Goal: Task Accomplishment & Management: Use online tool/utility

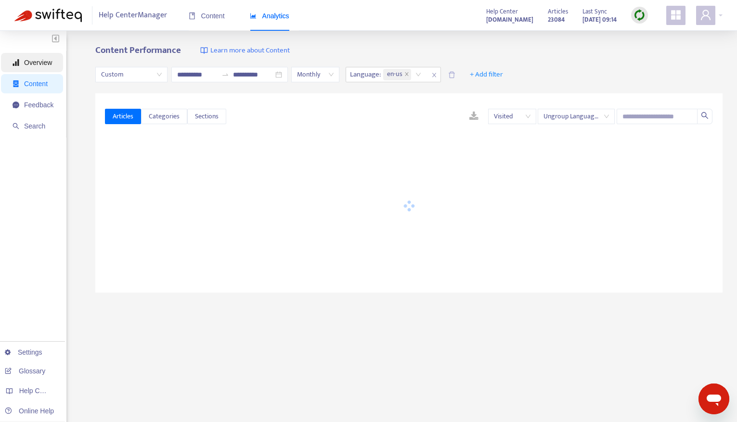
click at [33, 64] on span "Overview" at bounding box center [38, 63] width 28 height 8
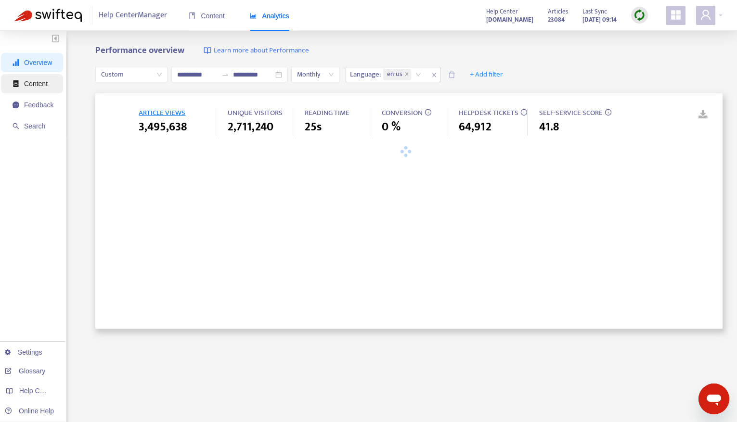
click at [39, 87] on span "Content" at bounding box center [36, 84] width 24 height 8
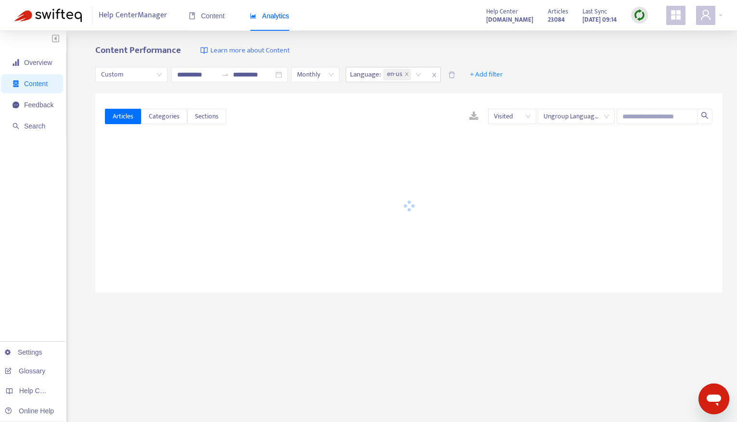
click at [225, 7] on div "Content Analytics" at bounding box center [244, 15] width 110 height 29
click at [214, 17] on span "Content" at bounding box center [207, 16] width 36 height 8
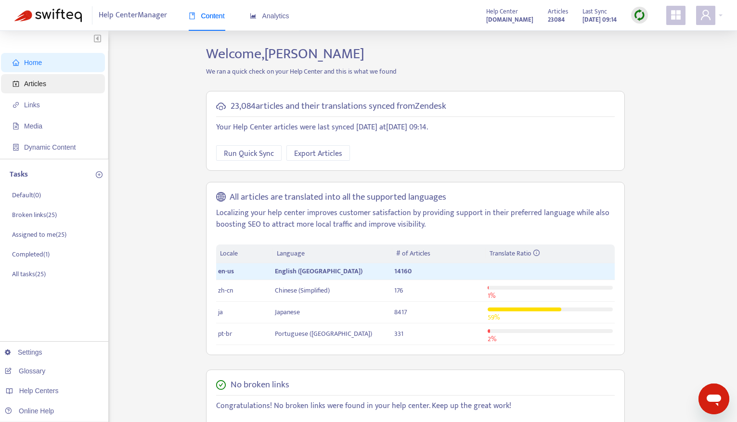
click at [40, 85] on span "Articles" at bounding box center [35, 84] width 22 height 8
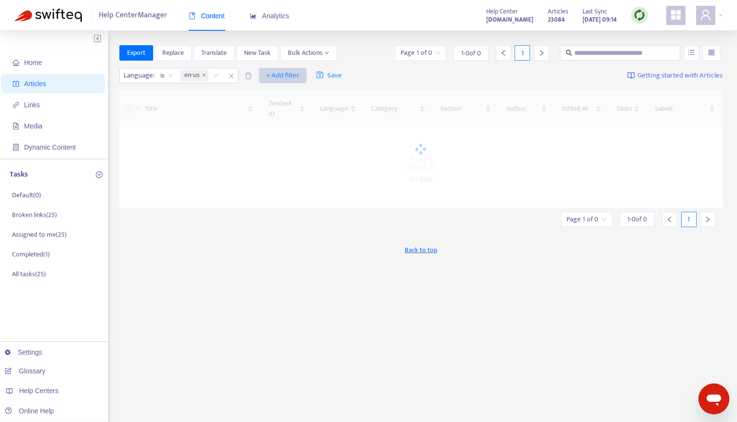
click at [285, 73] on span "+ Add filter" at bounding box center [282, 76] width 33 height 12
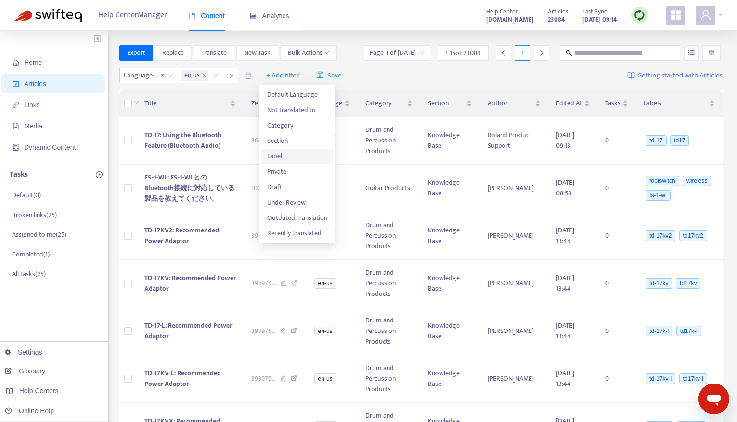
click at [282, 161] on span "Label" at bounding box center [297, 156] width 60 height 11
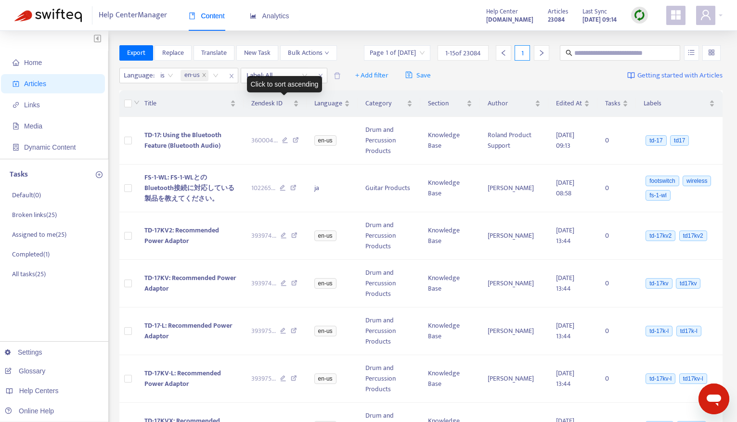
click at [276, 80] on div "Click to sort ascending" at bounding box center [285, 84] width 76 height 16
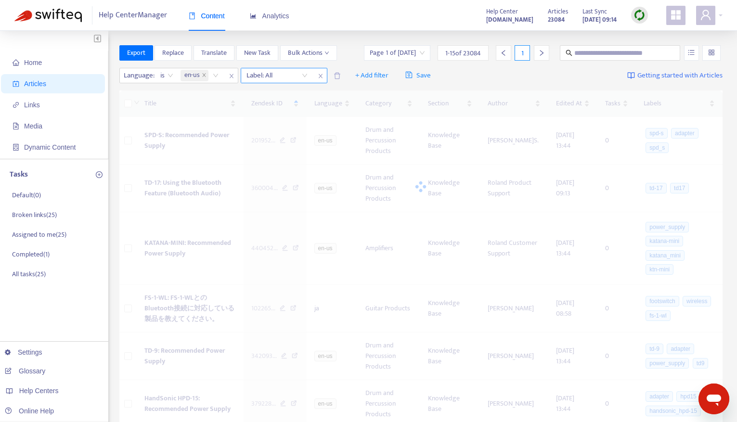
click at [277, 77] on div at bounding box center [272, 76] width 58 height 12
type input "******"
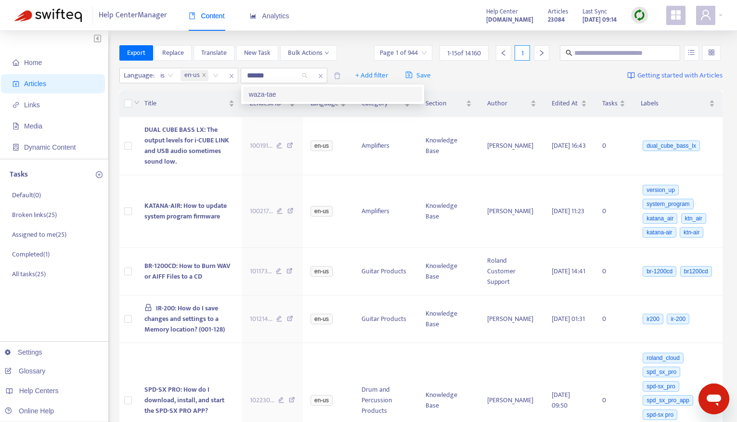
click at [278, 92] on div "waza-tae" at bounding box center [332, 94] width 167 height 11
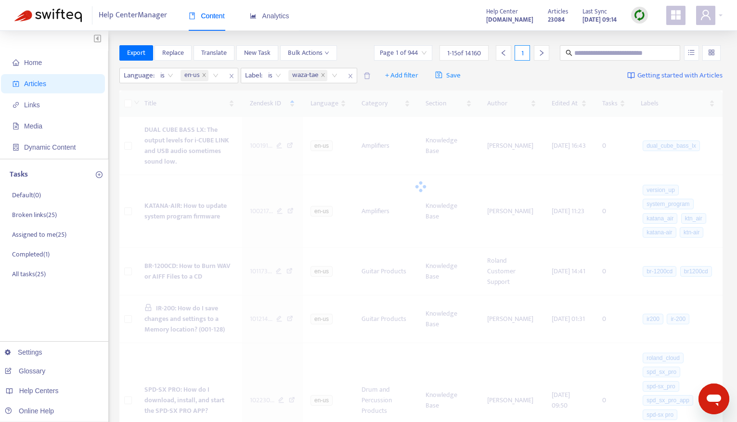
click at [360, 47] on div "Export Replace Translate New Task Bulk Actions Page 1 of 944 1 - 15 of 14160 1" at bounding box center [420, 52] width 603 height 15
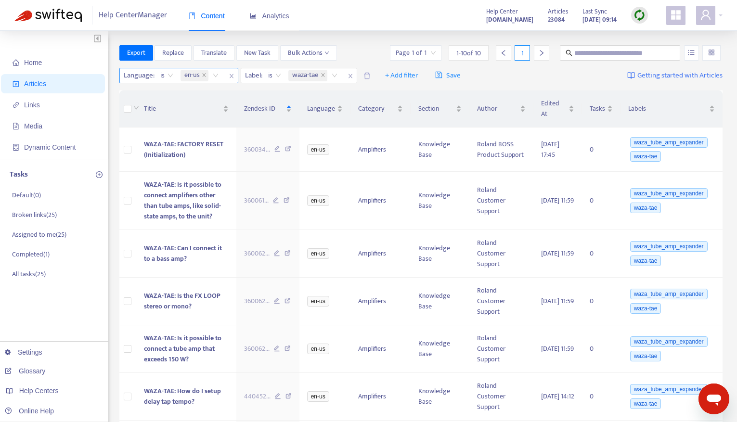
click at [177, 79] on div "is" at bounding box center [167, 75] width 24 height 14
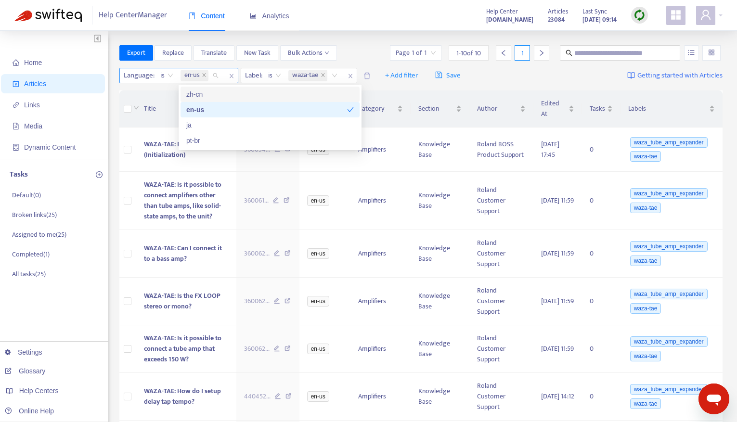
click at [218, 77] on div "en-us" at bounding box center [201, 75] width 45 height 14
click at [211, 125] on div "ja" at bounding box center [269, 125] width 167 height 11
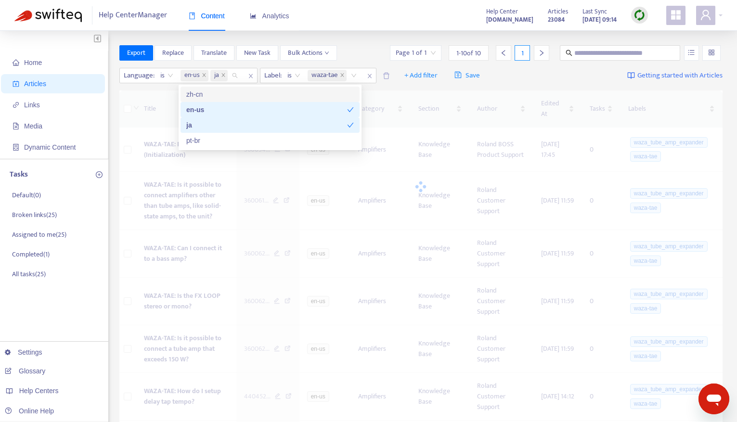
click at [366, 46] on div "Export Replace Translate New Task Bulk Actions Page 1 of 1 1 - 10 of 10 1" at bounding box center [420, 52] width 603 height 15
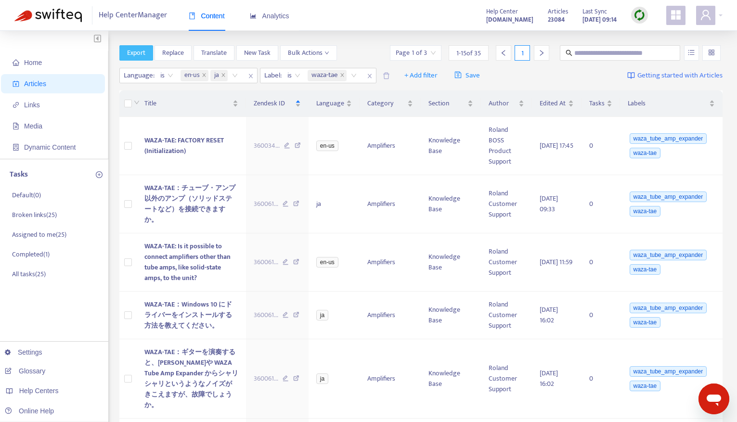
click at [133, 55] on span "Export" at bounding box center [136, 53] width 18 height 11
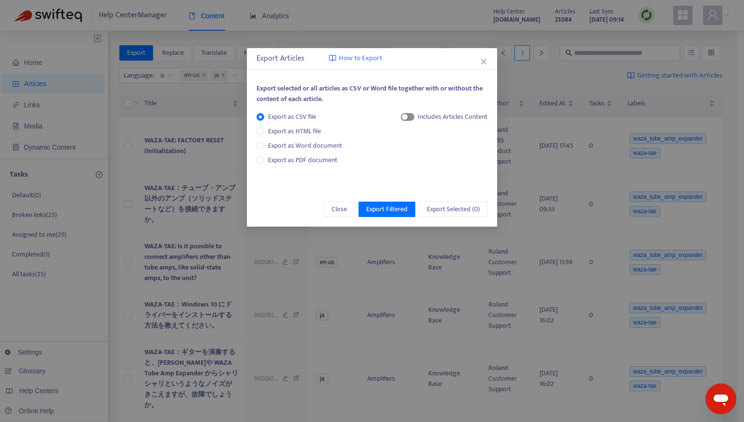
click at [410, 115] on span "button" at bounding box center [407, 117] width 13 height 8
click at [398, 211] on span "Export Filtered" at bounding box center [386, 209] width 41 height 11
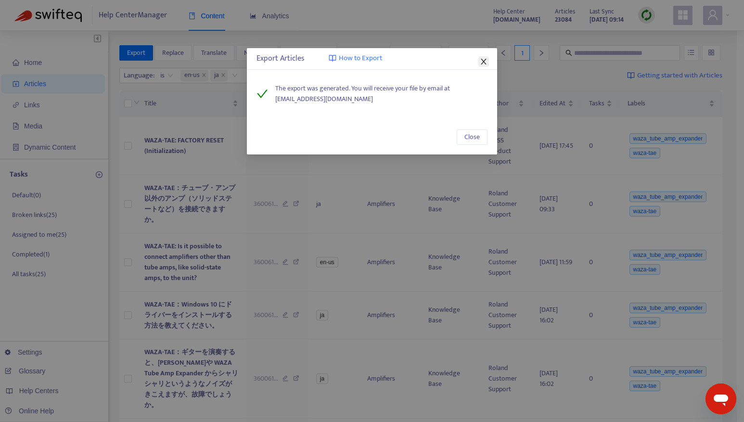
click at [480, 63] on icon "close" at bounding box center [484, 62] width 8 height 8
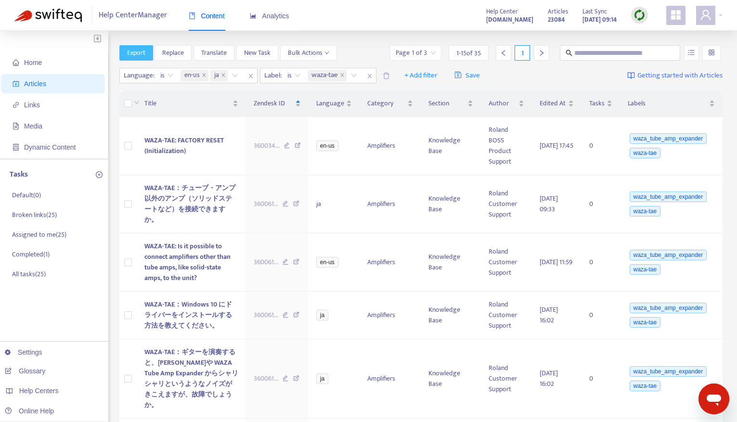
click at [127, 50] on span "Export" at bounding box center [136, 53] width 18 height 11
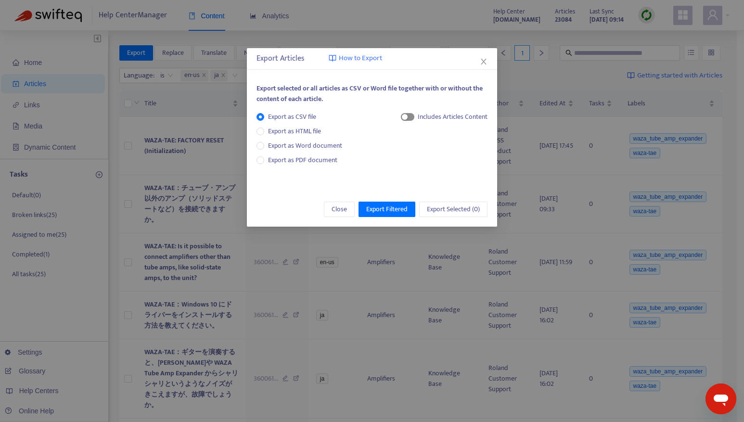
click at [410, 119] on span "button" at bounding box center [407, 117] width 13 height 8
click at [479, 64] on span "Close" at bounding box center [483, 62] width 11 height 8
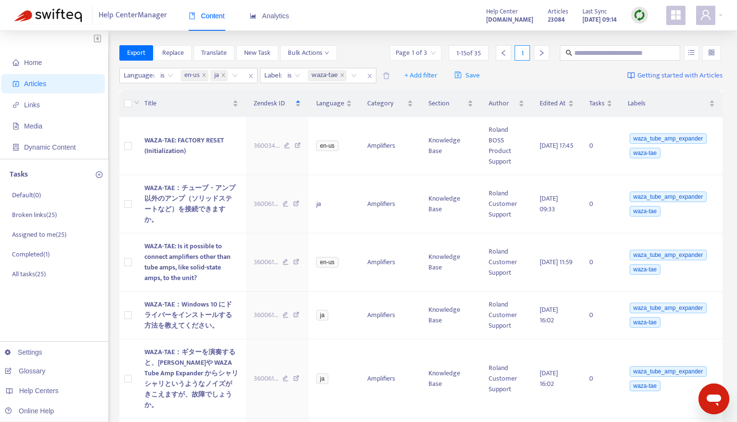
click at [429, 55] on input "search" at bounding box center [416, 53] width 40 height 14
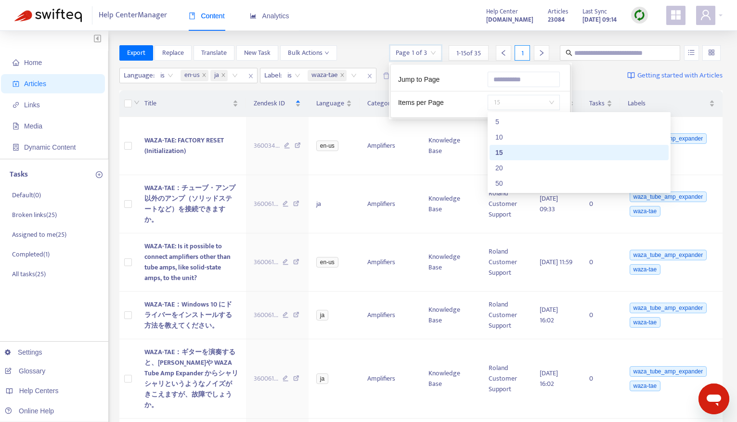
click at [518, 105] on span "15" at bounding box center [523, 102] width 61 height 14
click at [520, 184] on div "50" at bounding box center [578, 183] width 167 height 11
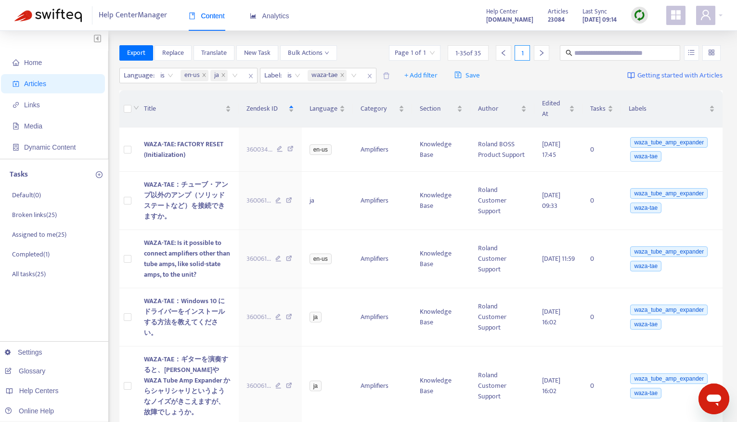
click at [408, 26] on div "Help Center Manager Content Analytics Help Center [DOMAIN_NAME] Articles 23084 …" at bounding box center [368, 15] width 737 height 31
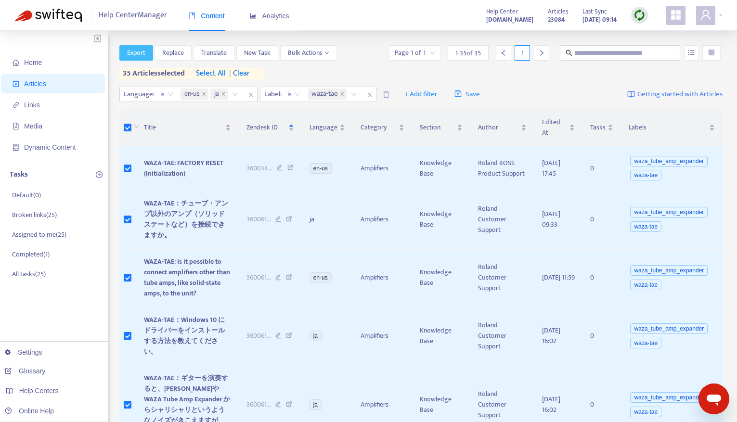
click at [141, 56] on span "Export" at bounding box center [136, 53] width 18 height 11
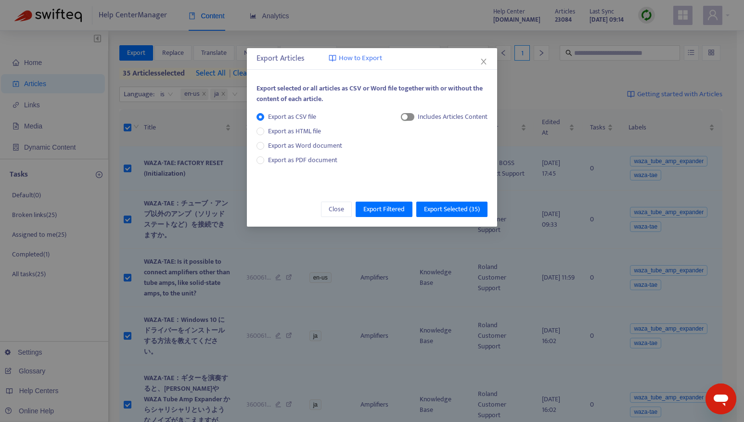
click at [407, 118] on span "button" at bounding box center [407, 117] width 13 height 8
click at [451, 208] on span "Export Selected ( 35 )" at bounding box center [452, 209] width 56 height 11
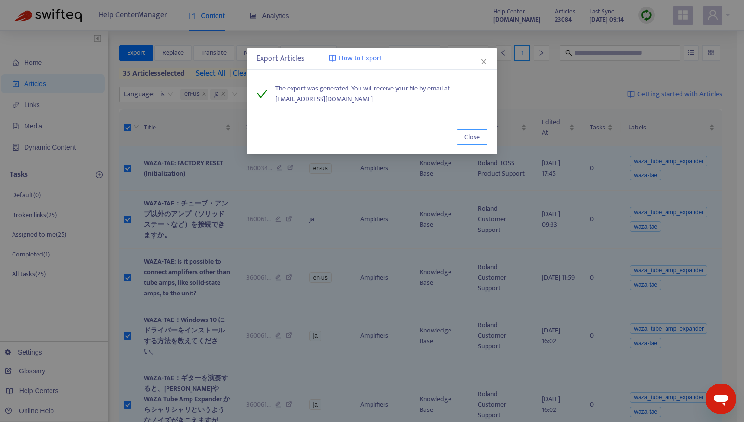
click at [468, 139] on span "Close" at bounding box center [471, 137] width 15 height 11
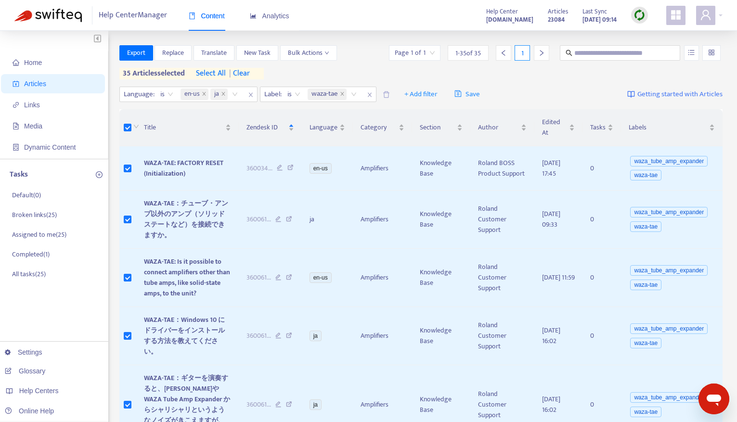
click at [402, 17] on div "Help Center Manager Content Analytics Help Center [DOMAIN_NAME] Articles 23084 …" at bounding box center [368, 15] width 737 height 31
click at [601, 261] on icon "メッセージングウィンドウを開く" at bounding box center [713, 401] width 14 height 12
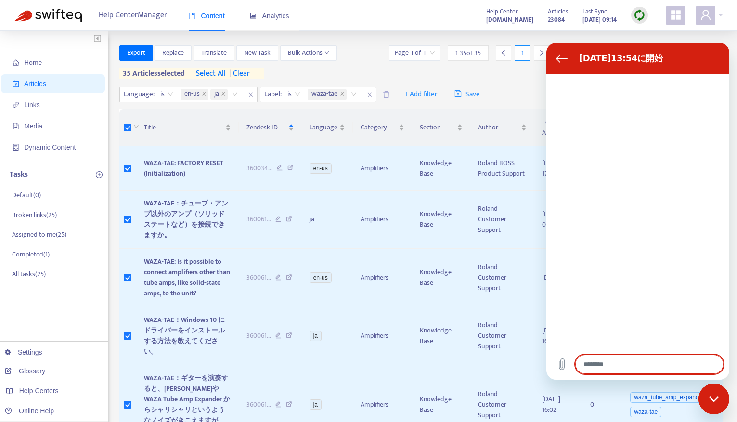
type textarea "*"
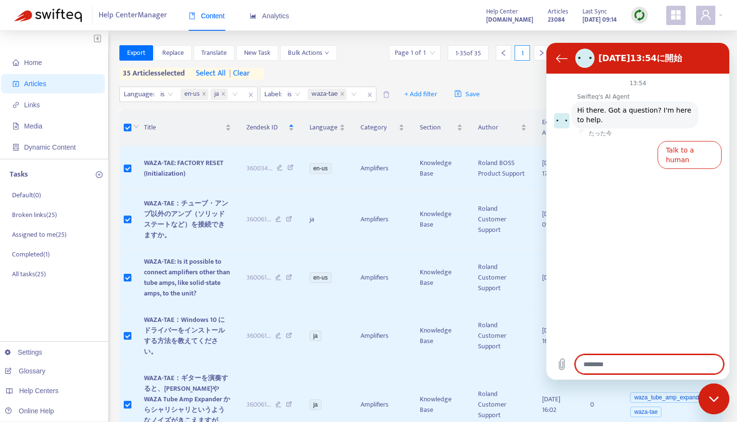
click at [601, 261] on textarea at bounding box center [649, 364] width 148 height 19
type textarea "*"
type textarea "**"
type textarea "*"
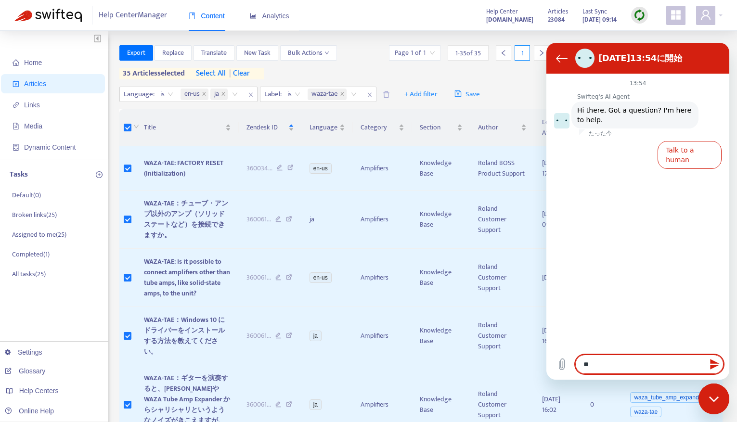
type textarea "***"
type textarea "*"
type textarea "***"
type textarea "*"
type textarea "**********"
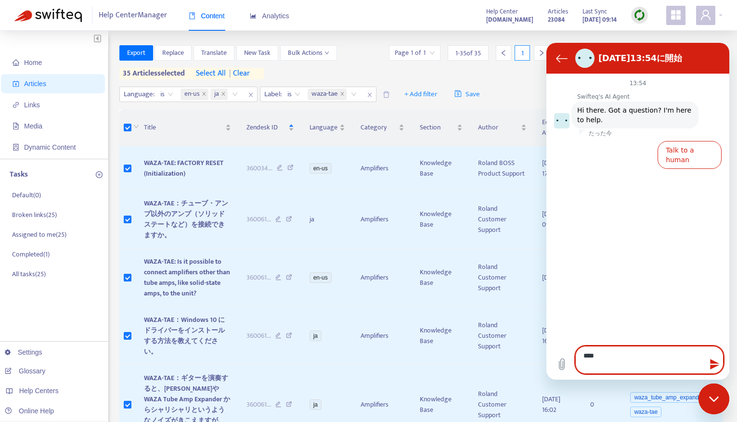
type textarea "*"
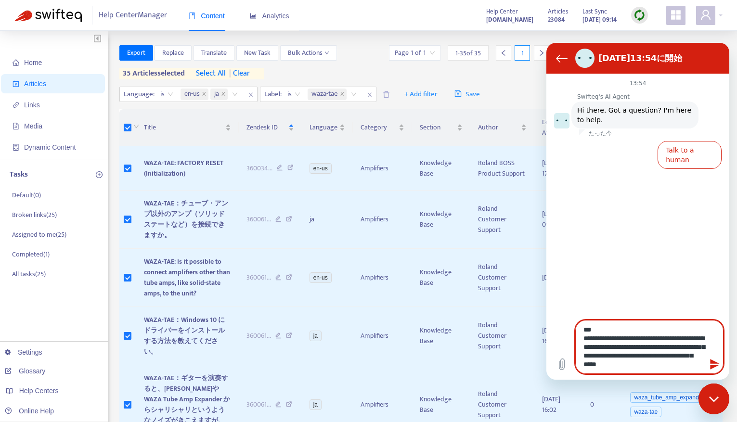
type textarea "**********"
type textarea "*"
type textarea "**********"
type textarea "*"
drag, startPoint x: 682, startPoint y: 368, endPoint x: 554, endPoint y: 323, distance: 135.8
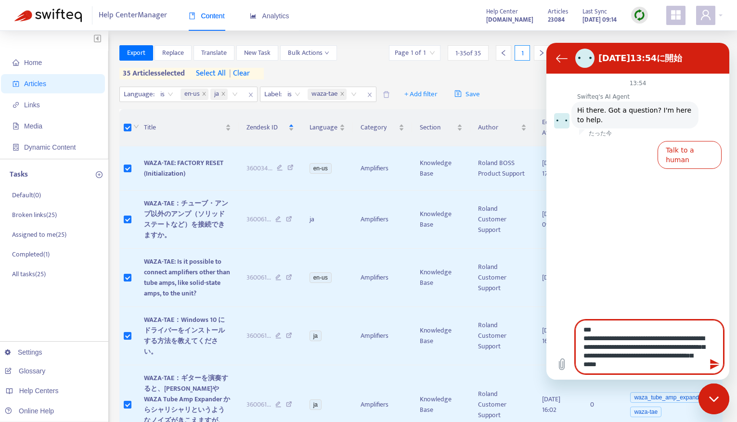
click at [554, 261] on div "**********" at bounding box center [637, 346] width 183 height 65
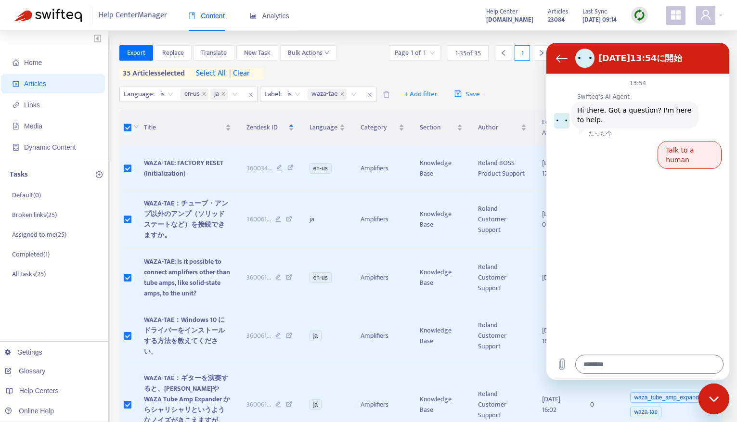
click at [601, 153] on button "Talk to a human" at bounding box center [689, 155] width 64 height 28
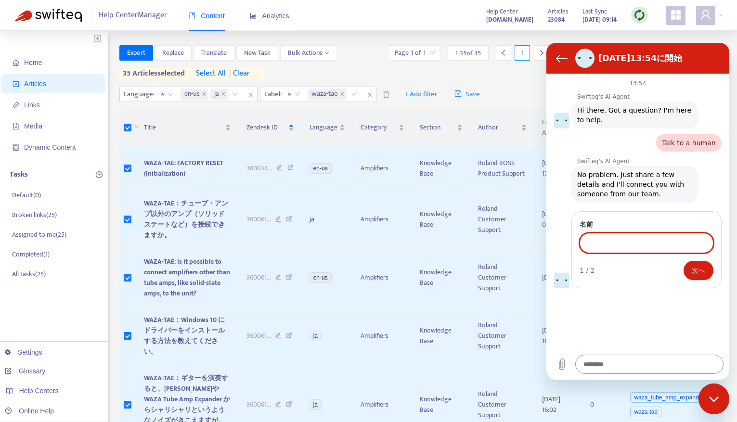
type textarea "*"
type input "**********"
click at [601, 261] on span "次へ" at bounding box center [697, 270] width 13 height 12
type textarea "*"
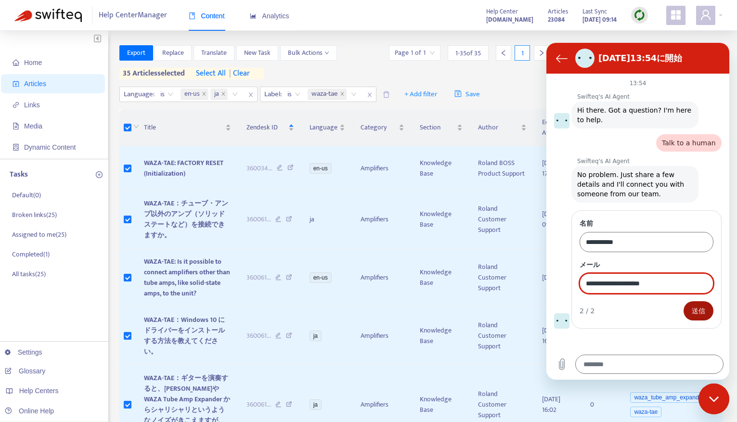
type input "**********"
click at [601, 261] on span "送信" at bounding box center [697, 311] width 13 height 12
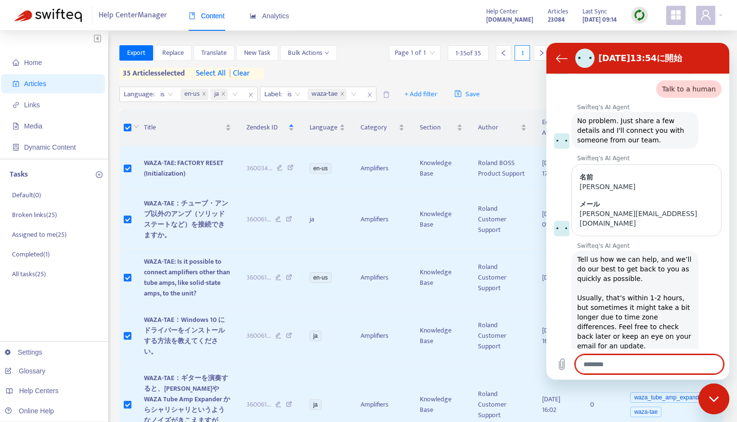
type textarea "*"
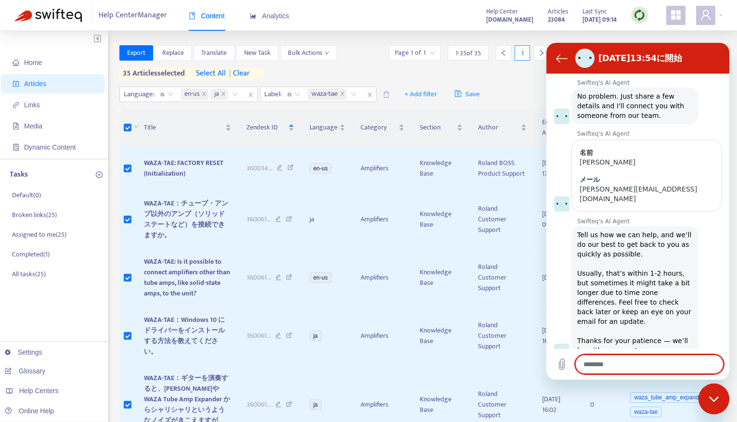
scroll to position [80, 0]
paste textarea "**********"
type textarea "**********"
type textarea "*"
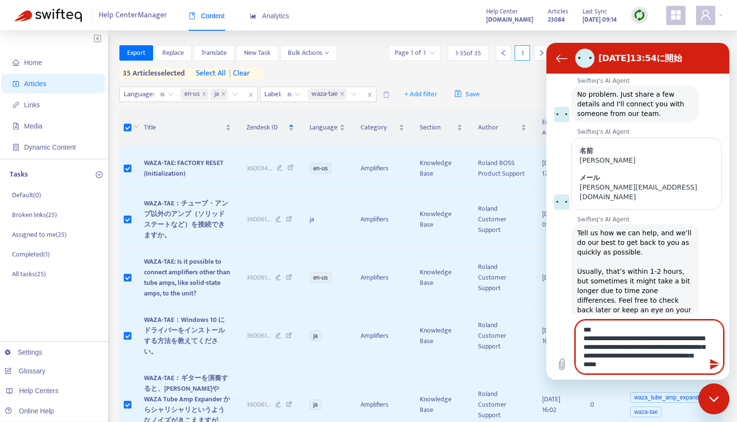
drag, startPoint x: 598, startPoint y: 330, endPoint x: 569, endPoint y: 324, distance: 29.4
click at [569, 261] on div "**********" at bounding box center [637, 346] width 183 height 65
type textarea "**********"
type textarea "*"
type textarea "**********"
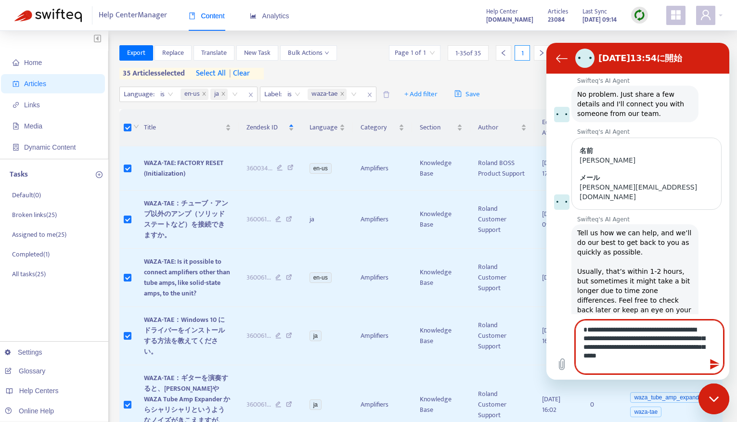
type textarea "*"
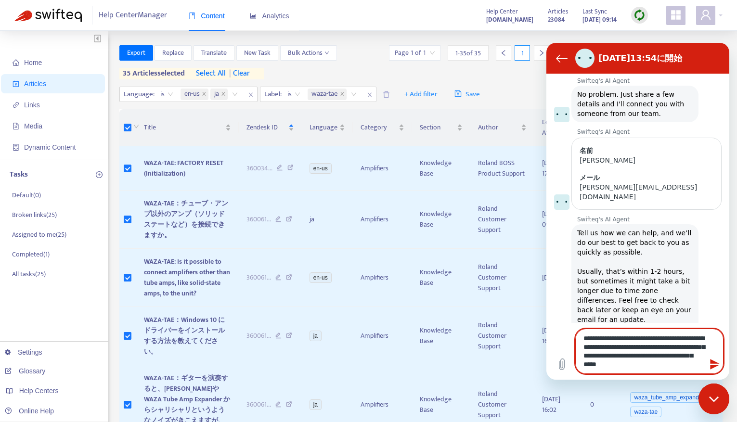
scroll to position [106, 0]
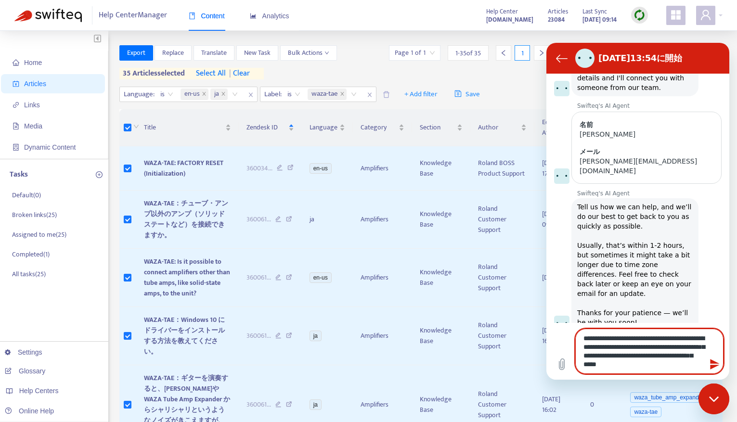
type textarea "**********"
click at [601, 261] on icon "メッセージの送信" at bounding box center [714, 364] width 9 height 11
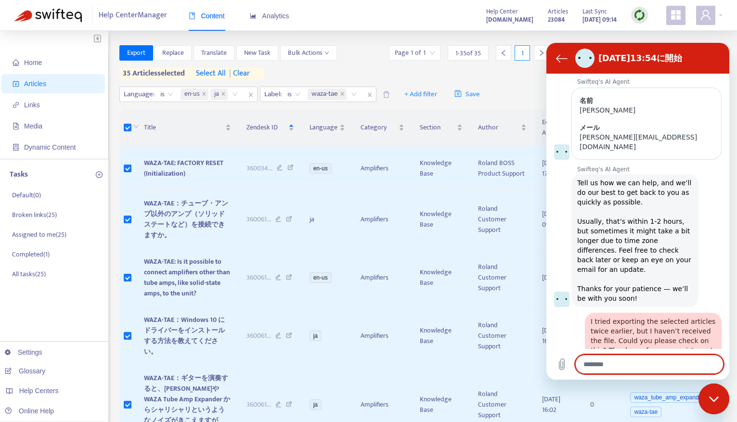
scroll to position [132, 0]
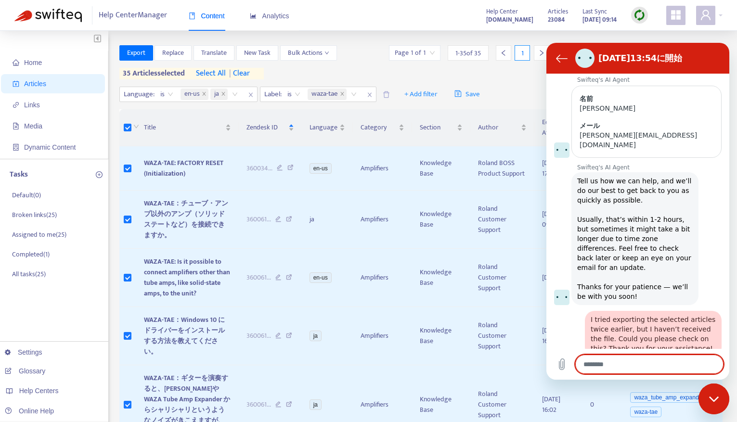
click at [601, 261] on icon "メッセージングウインドウを閉じる" at bounding box center [713, 398] width 10 height 5
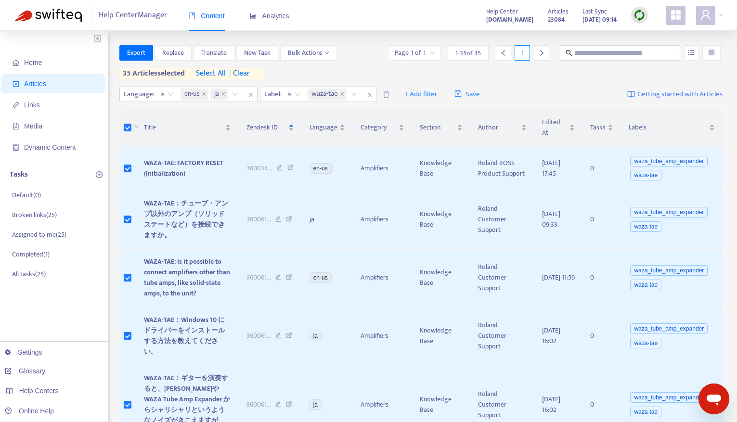
click at [358, 61] on div "Export Replace Translate New Task Bulk Actions Page 1 of 1 1 - 35 of 35 1 35 ar…" at bounding box center [420, 62] width 603 height 34
click at [346, 75] on div "Export Replace Translate New Task Bulk Actions Page 1 of 1 1 - 35 of 35 1 35 ar…" at bounding box center [420, 62] width 603 height 34
type textarea "*"
click at [178, 22] on div "Help Center Manager Content Analytics" at bounding box center [199, 15] width 200 height 18
click at [332, 76] on div "Export Replace Translate New Task Bulk Actions Page 1 of 1 1 - 35 of 35 1 35 ar…" at bounding box center [420, 62] width 603 height 34
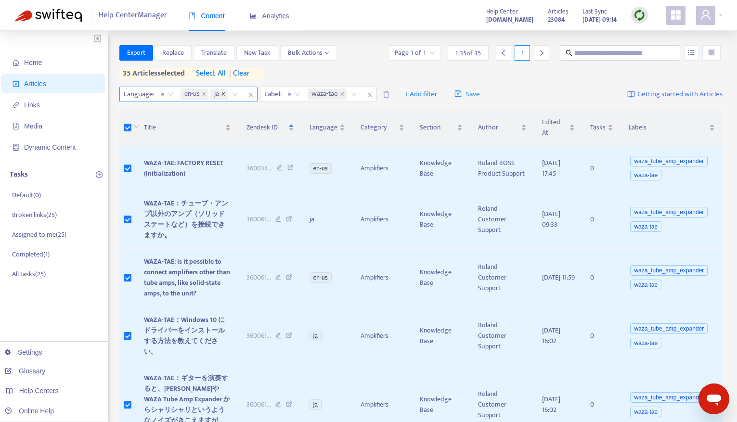
click at [222, 94] on icon "close" at bounding box center [223, 93] width 5 height 5
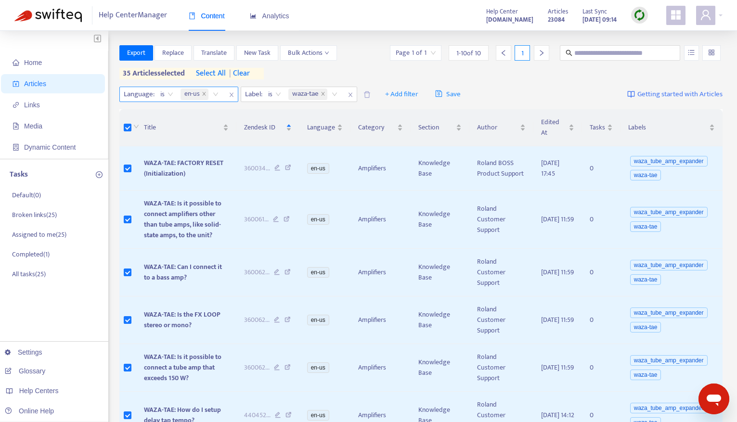
click at [368, 69] on div "Export Replace Translate New Task Bulk Actions Page 1 of 1 1 - 10 of 10 1 35 ar…" at bounding box center [420, 62] width 603 height 34
click at [145, 55] on span "Export" at bounding box center [136, 53] width 18 height 11
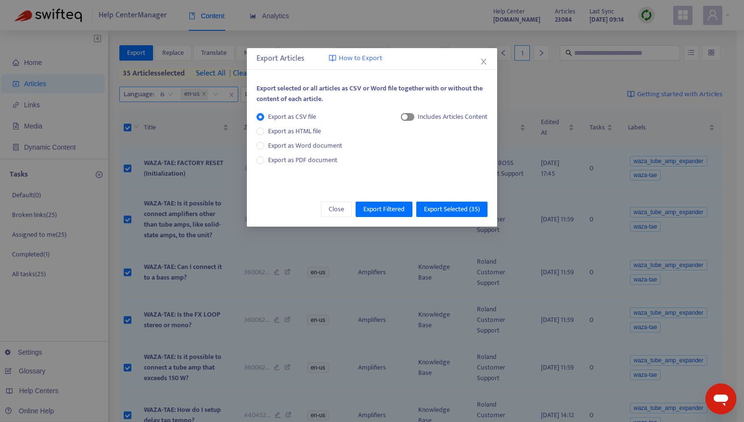
click at [412, 118] on span "button" at bounding box center [407, 117] width 13 height 8
click at [481, 59] on icon "close" at bounding box center [484, 62] width 8 height 8
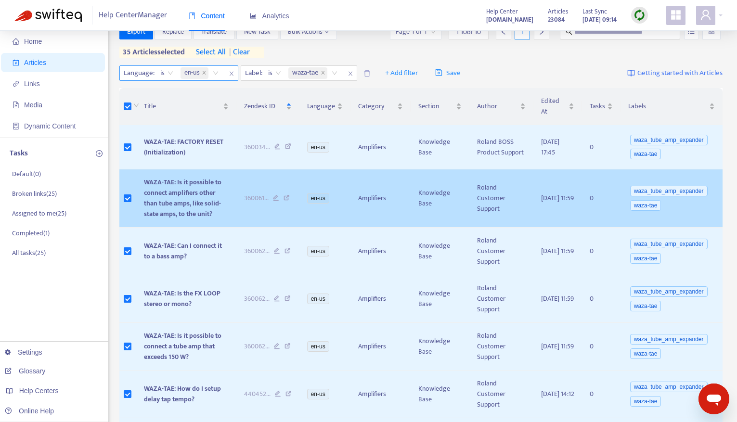
scroll to position [0, 0]
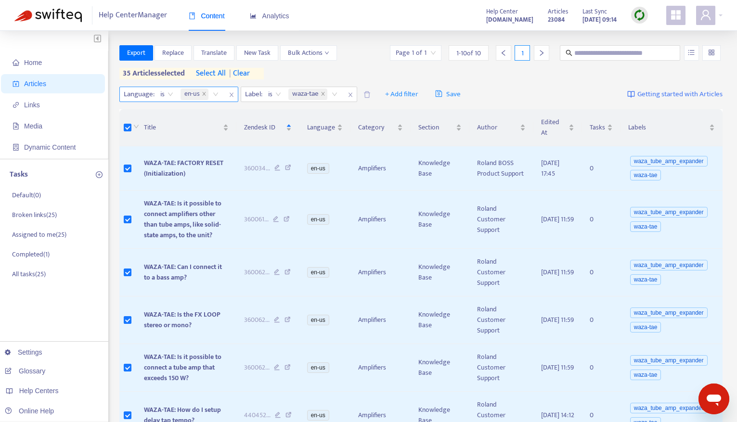
click at [246, 71] on span "| clear" at bounding box center [238, 74] width 24 height 12
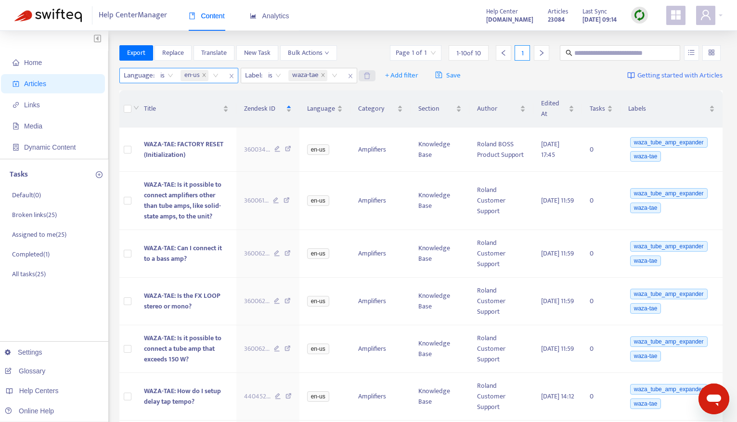
click at [370, 77] on icon "delete" at bounding box center [367, 75] width 6 height 6
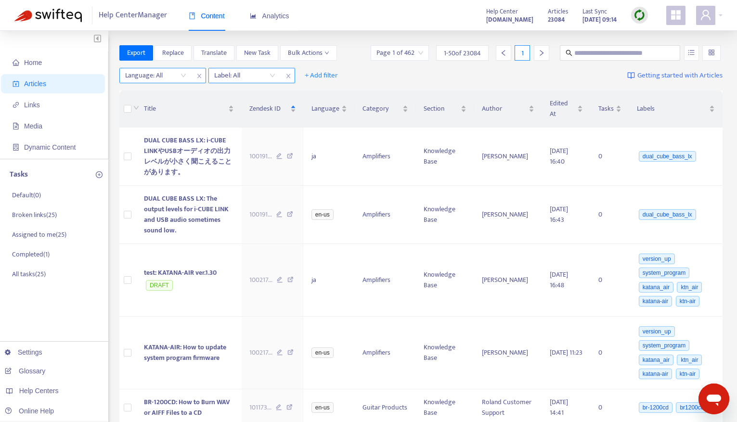
click at [292, 78] on span "close" at bounding box center [288, 76] width 13 height 12
click at [197, 75] on icon "close" at bounding box center [199, 76] width 6 height 6
click at [147, 76] on span "+ Add filter" at bounding box center [145, 76] width 33 height 12
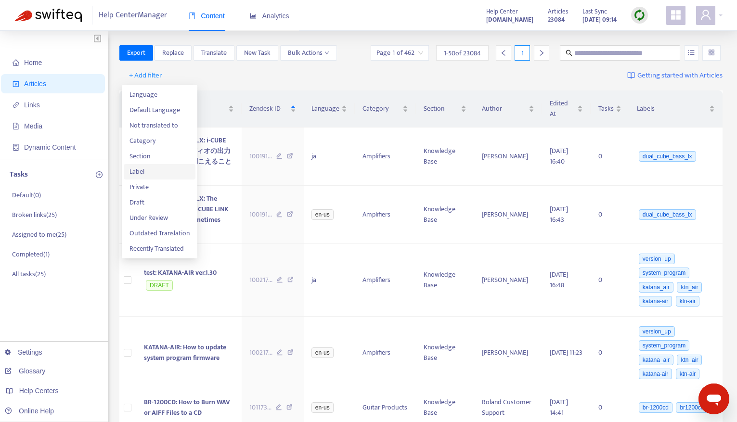
click at [151, 168] on span "Label" at bounding box center [159, 171] width 60 height 11
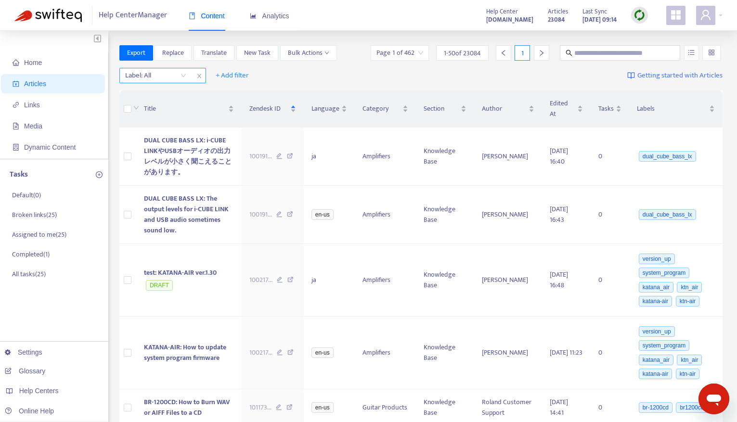
click at [136, 74] on div at bounding box center [151, 76] width 58 height 12
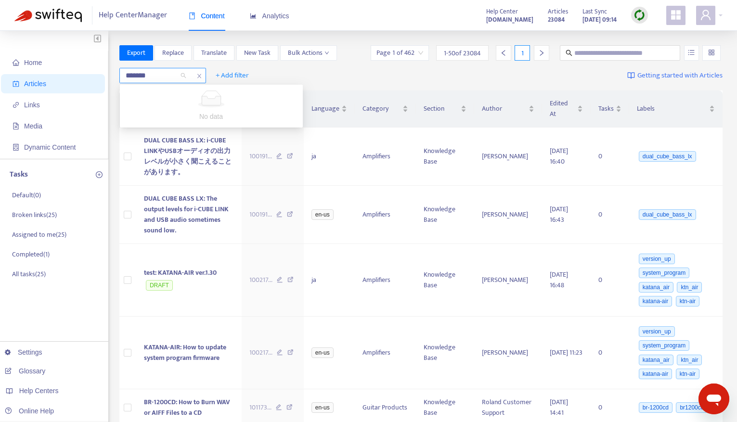
type input "********"
click at [274, 80] on div "waza-tea + Add filter Getting started with Articles" at bounding box center [420, 75] width 603 height 23
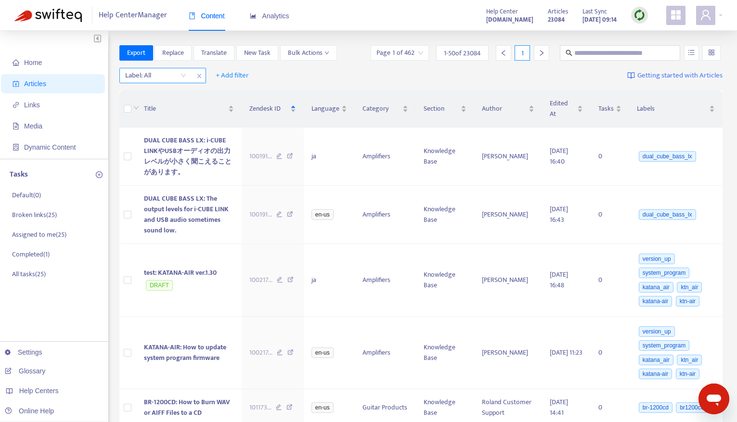
click at [147, 73] on div at bounding box center [151, 76] width 58 height 12
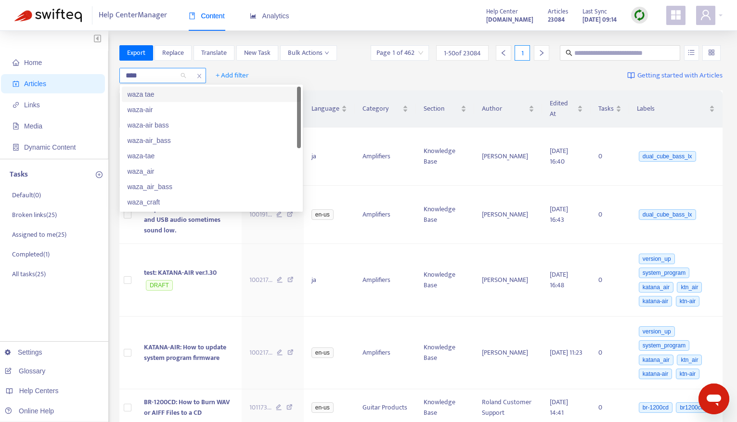
type input "*****"
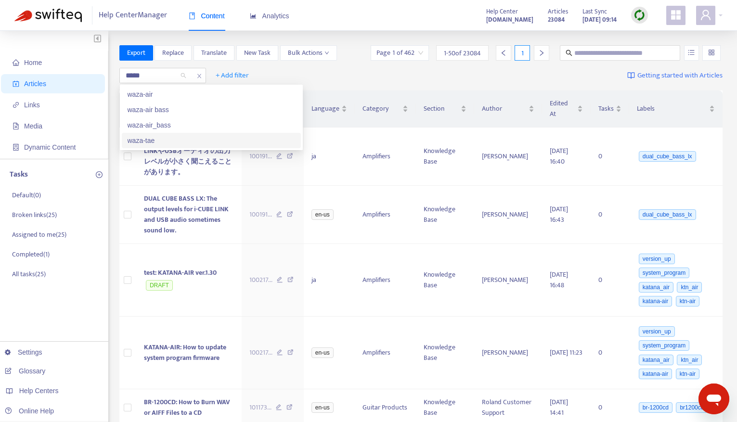
click at [161, 146] on div "waza-tae" at bounding box center [211, 140] width 179 height 15
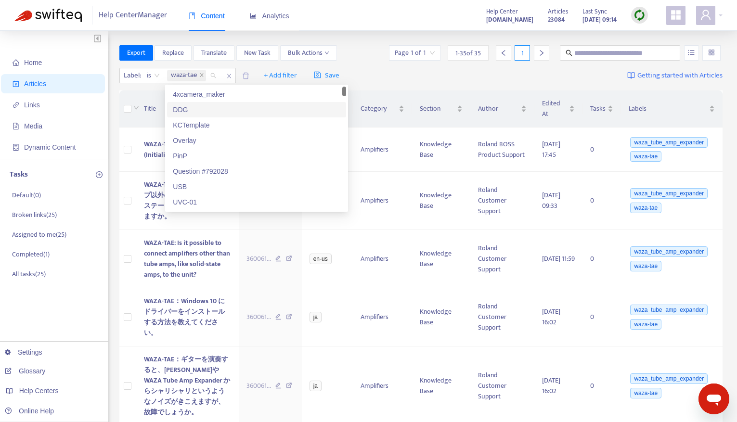
click at [367, 54] on div "Export Replace Translate New Task Bulk Actions Page 1 of 1 1 - 35 of 35 1" at bounding box center [420, 52] width 603 height 15
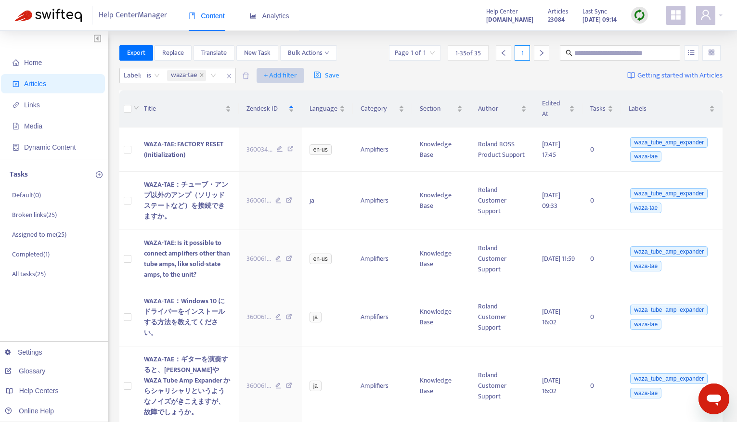
click at [282, 76] on span "+ Add filter" at bounding box center [280, 76] width 33 height 12
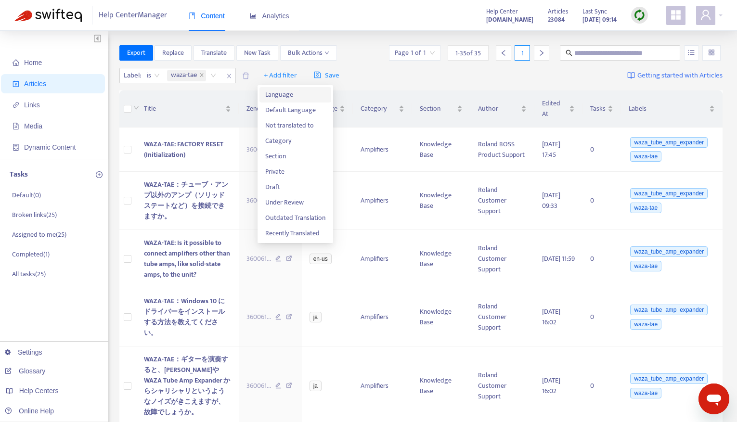
click at [292, 96] on span "Language" at bounding box center [295, 95] width 60 height 11
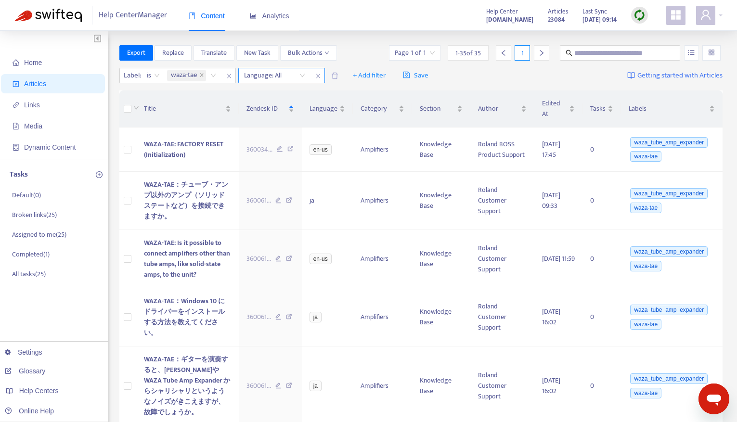
click at [266, 77] on div at bounding box center [270, 76] width 58 height 12
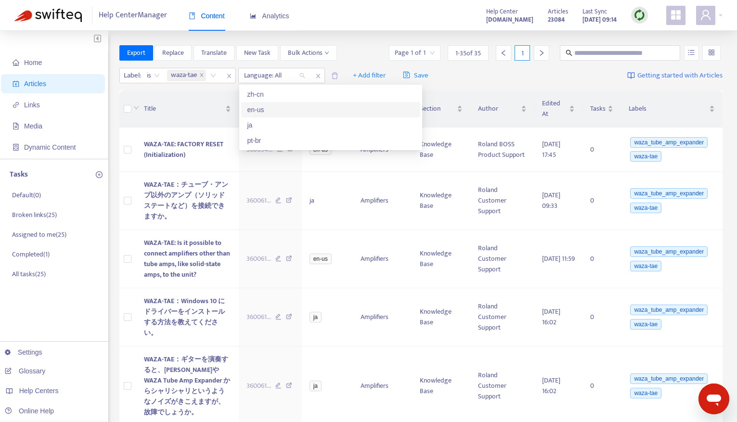
click at [266, 113] on div "en-us" at bounding box center [330, 109] width 167 height 11
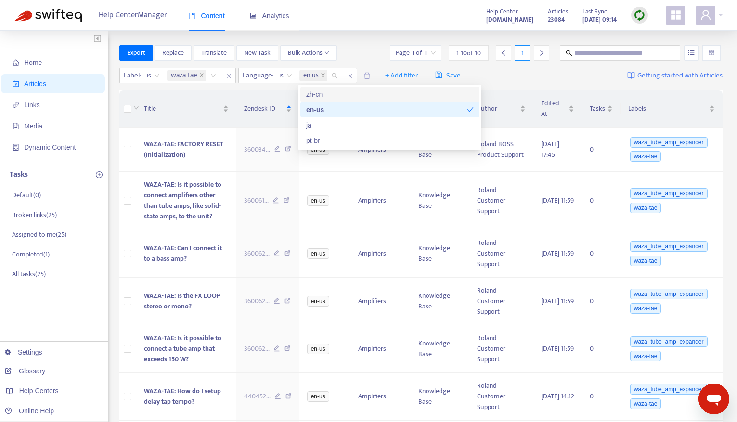
click at [360, 49] on div "Export Replace Translate New Task Bulk Actions Page 1 of 1 1 - 10 of 10 1" at bounding box center [420, 52] width 603 height 15
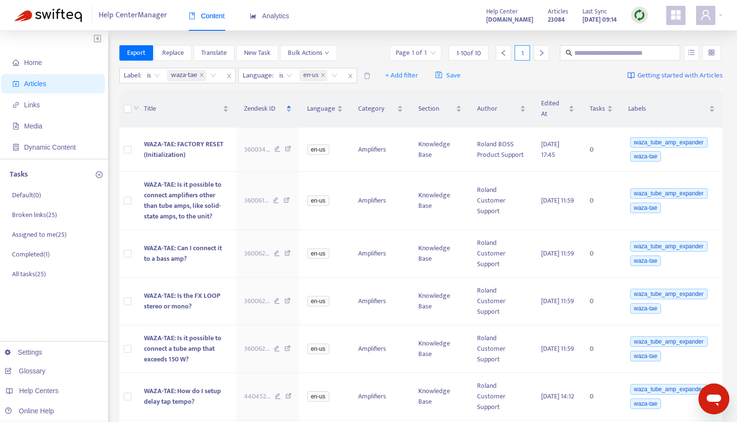
click at [416, 52] on input "search" at bounding box center [416, 53] width 40 height 14
click at [360, 49] on div "Export Replace Translate New Task Bulk Actions Page 1 of 1 1 - 10 of 10 1" at bounding box center [420, 52] width 603 height 15
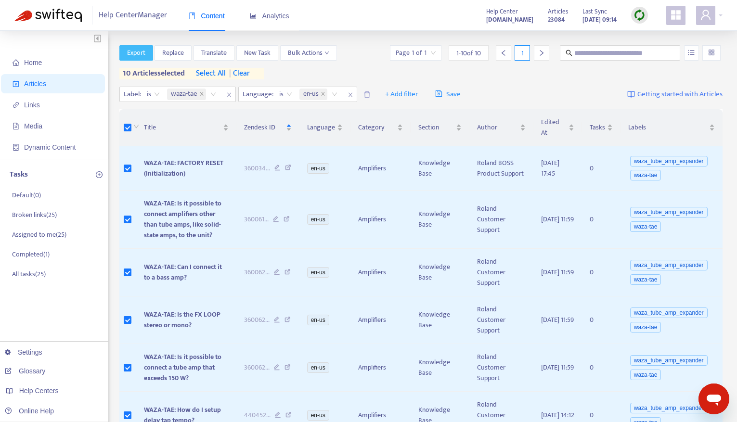
click at [138, 50] on span "Export" at bounding box center [136, 53] width 18 height 11
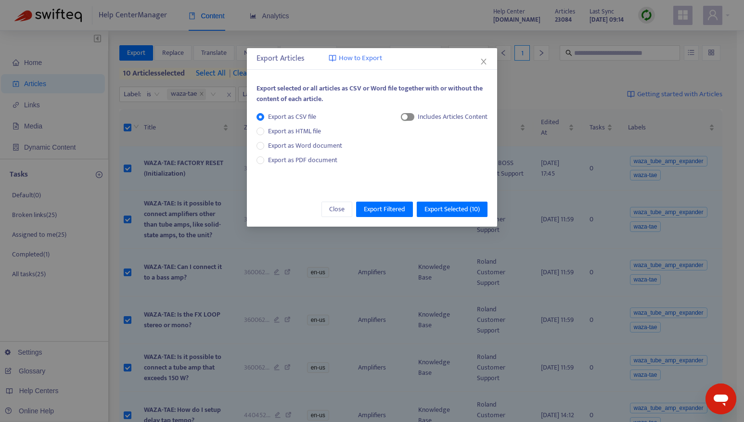
click at [410, 118] on span "button" at bounding box center [407, 117] width 13 height 8
click at [438, 208] on span "Export Selected ( 10 )" at bounding box center [451, 209] width 55 height 11
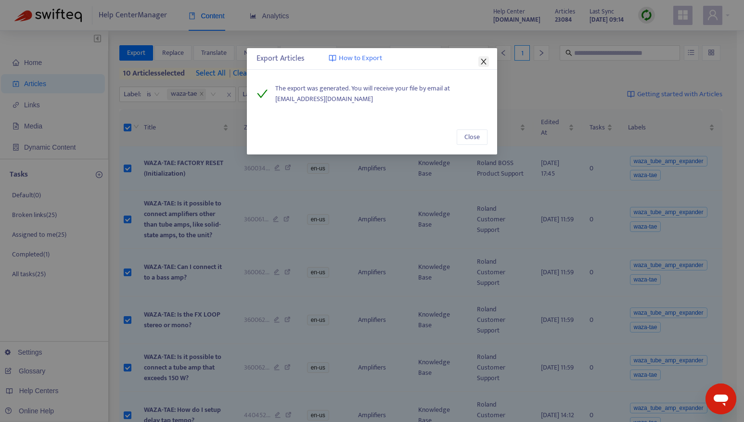
click at [485, 60] on icon "close" at bounding box center [483, 62] width 5 height 6
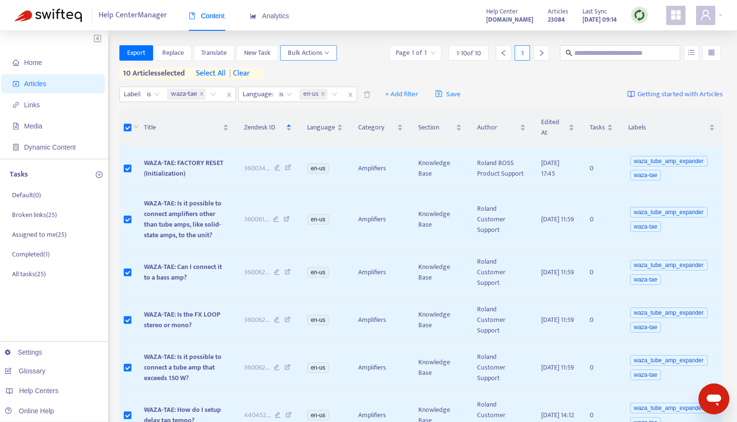
click at [328, 53] on icon "down" at bounding box center [326, 52] width 4 height 3
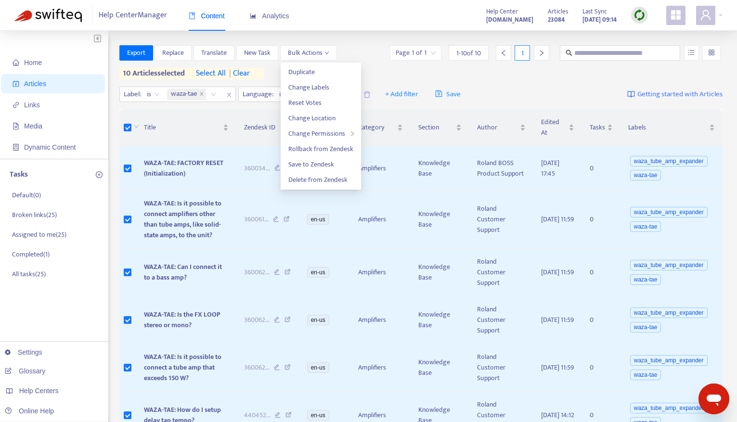
click at [358, 53] on div "Export Replace Translate New Task Bulk Actions Page 1 of 1 1 - 10 of 10 1" at bounding box center [420, 52] width 603 height 15
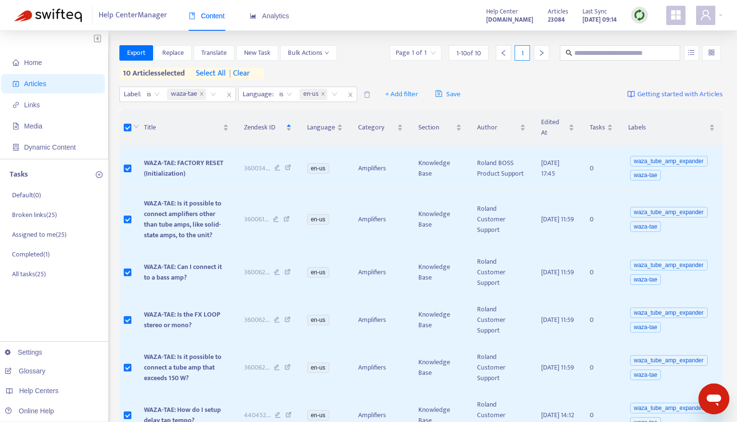
type textarea "*"
click at [601, 24] on div "Help Center [DOMAIN_NAME] Articles 23084 Last Sync [DATE] 09:14" at bounding box center [600, 15] width 243 height 19
